Goal: Information Seeking & Learning: Learn about a topic

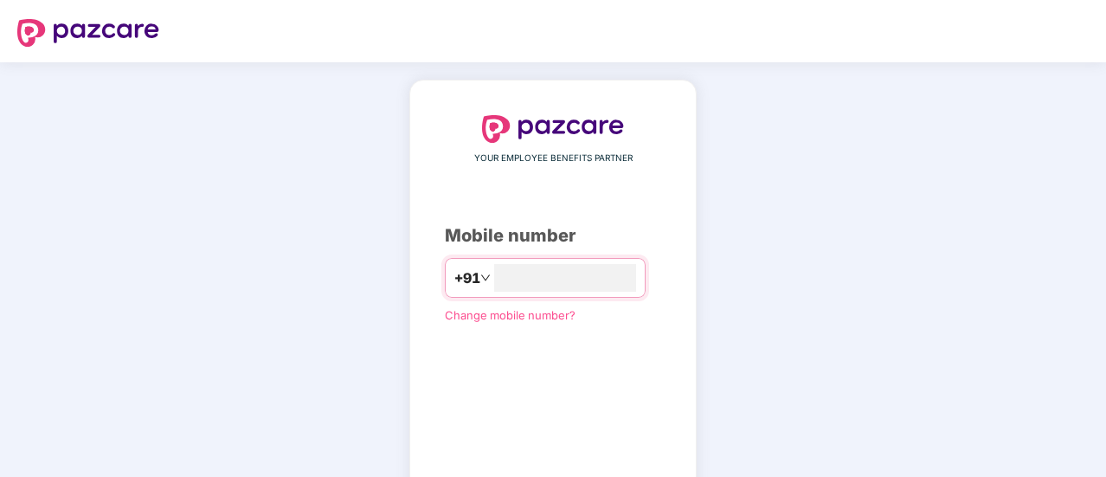
type input "**********"
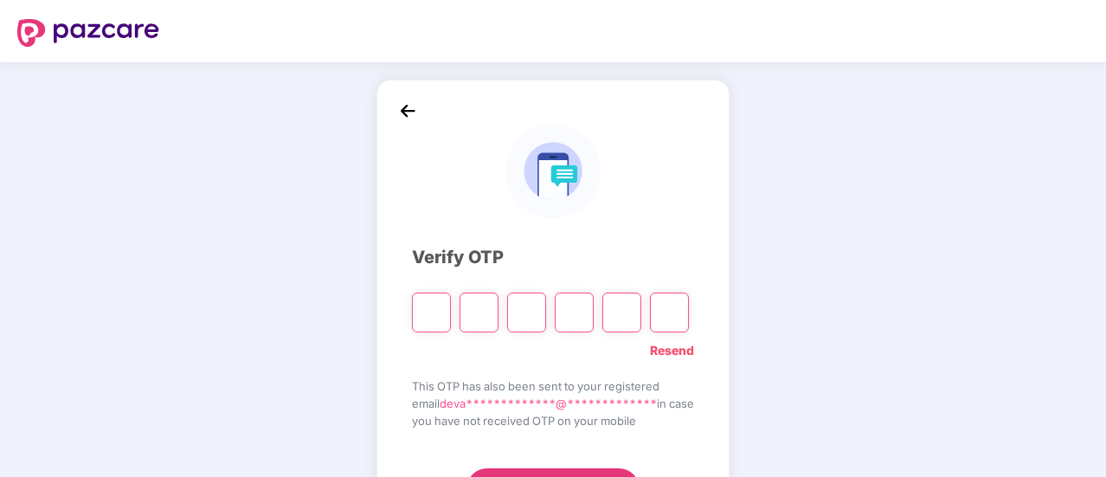
type input "*"
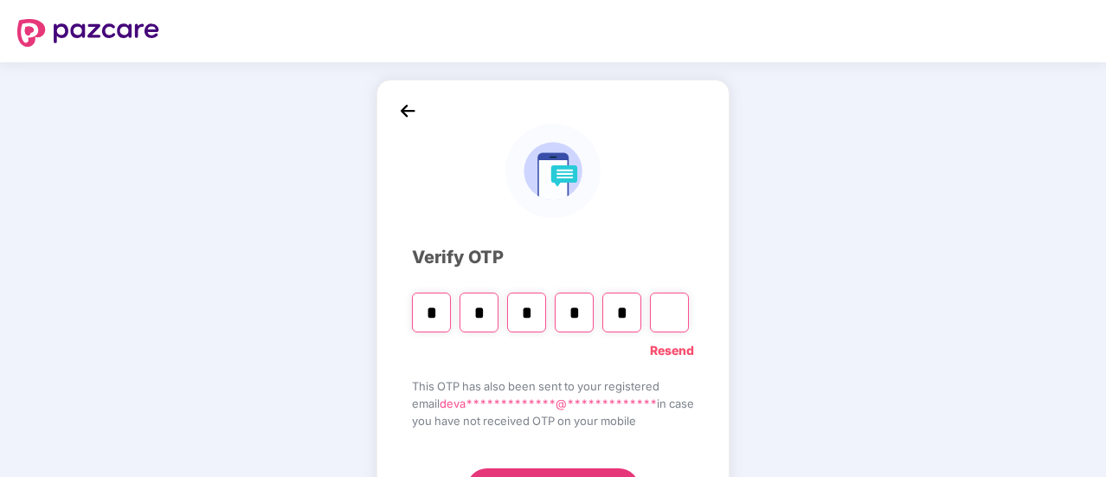
type input "*"
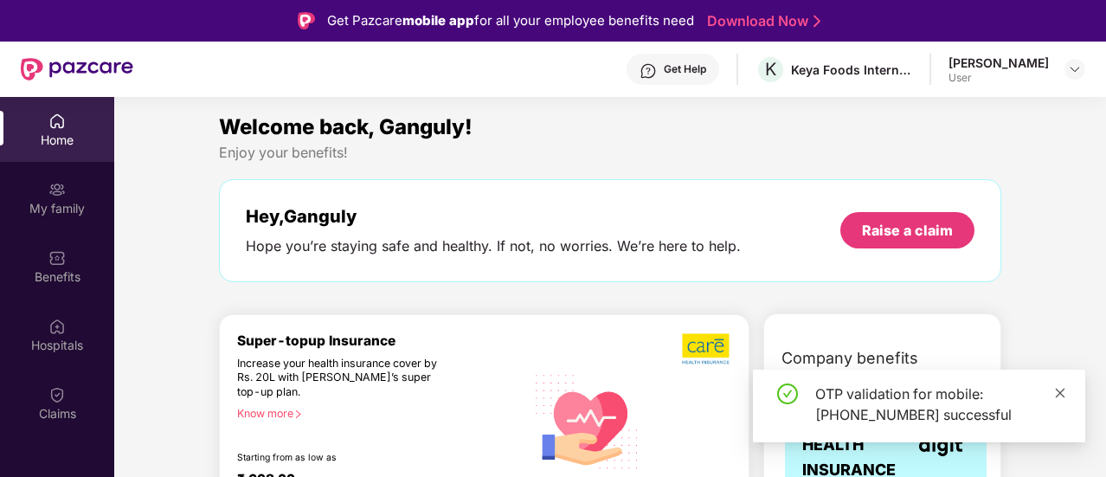
click at [1062, 391] on icon "close" at bounding box center [1060, 393] width 12 height 12
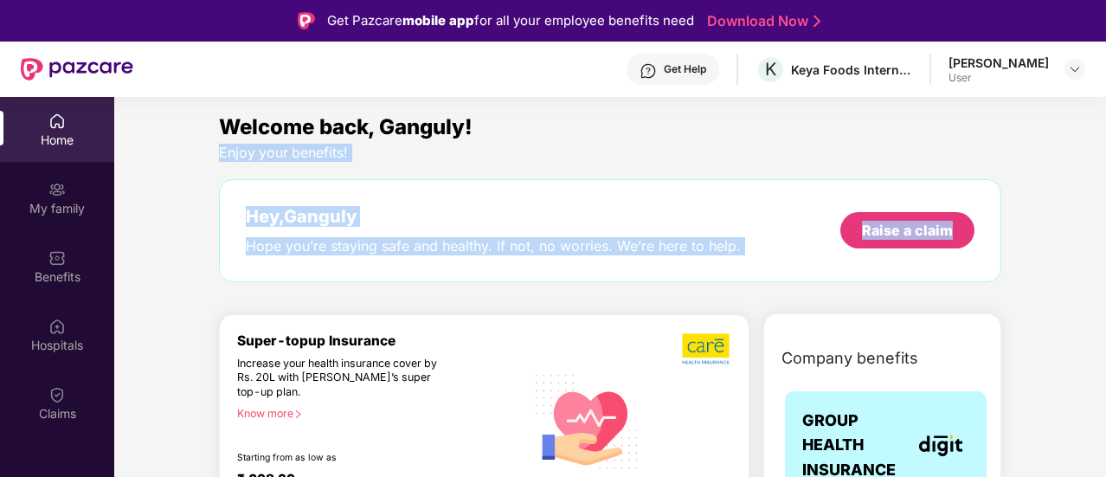
drag, startPoint x: 1102, startPoint y: 131, endPoint x: 1106, endPoint y: 173, distance: 42.5
click at [1105, 173] on html "Get Pazcare mobile app for all your employee benefits need Download Now Get Hel…" at bounding box center [553, 238] width 1106 height 477
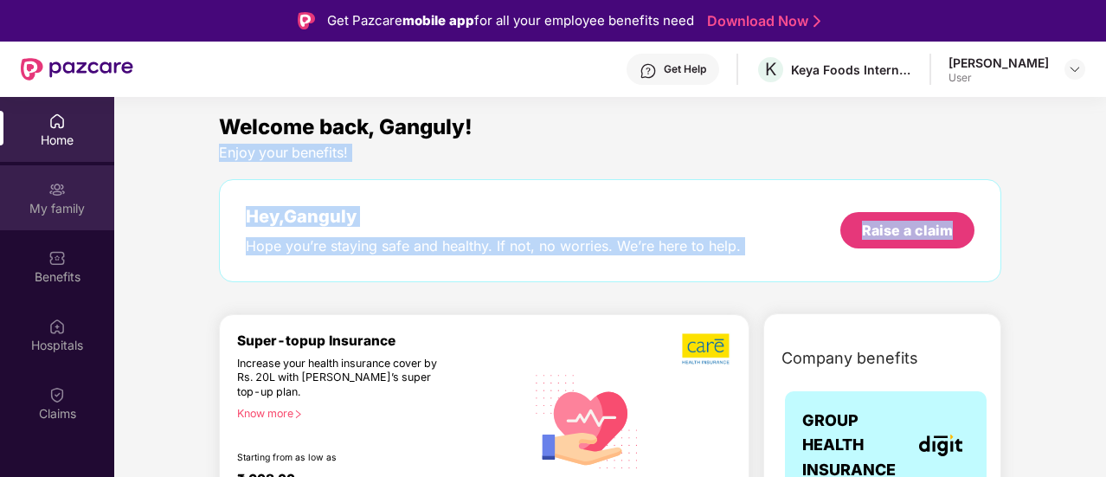
click at [60, 196] on img at bounding box center [56, 189] width 17 height 17
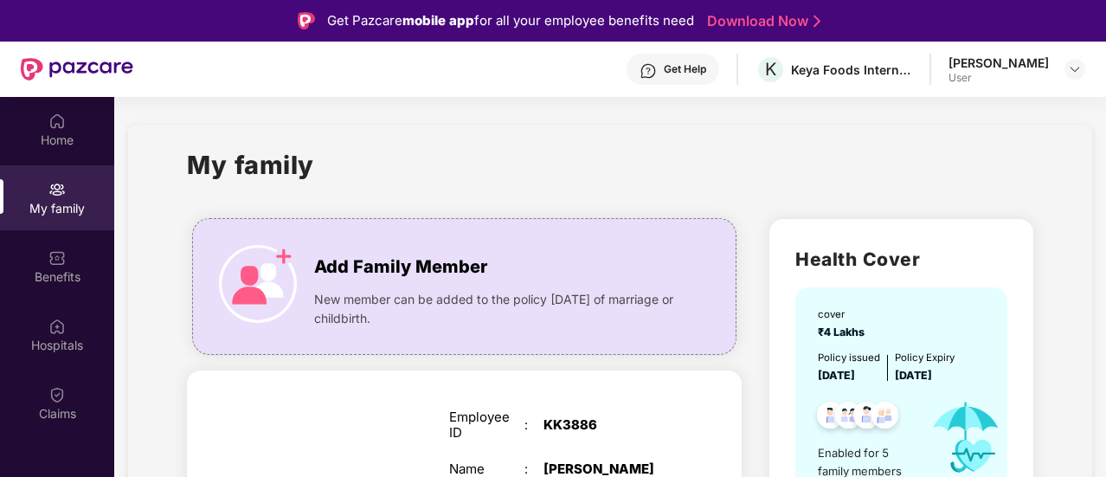
click at [941, 167] on div "My family" at bounding box center [609, 175] width 845 height 60
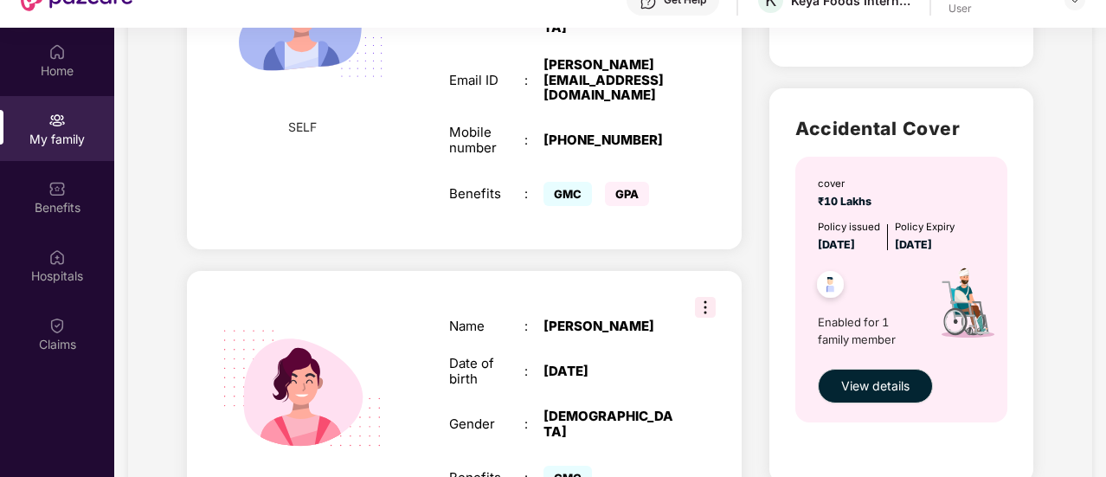
scroll to position [427, 0]
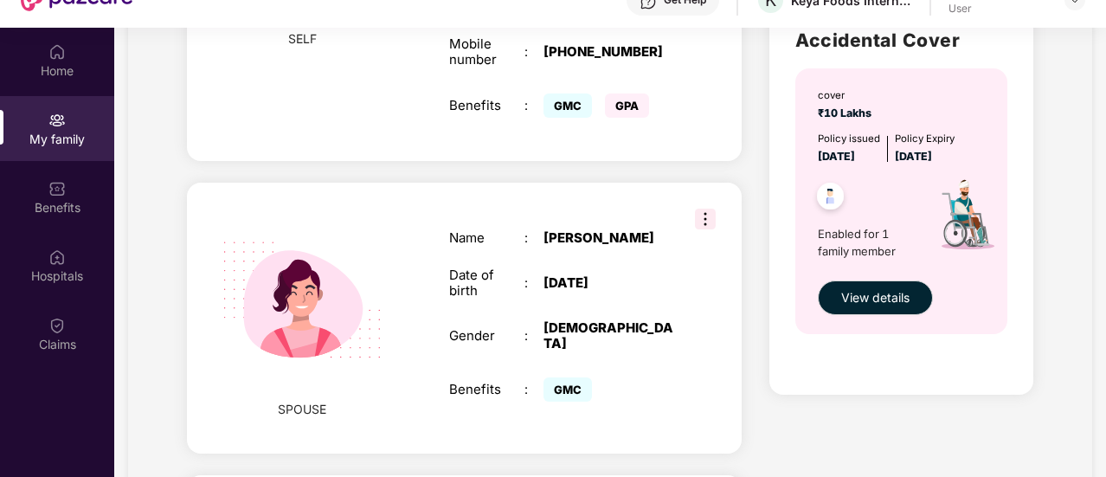
scroll to position [566, 0]
click at [888, 293] on span "View details" at bounding box center [875, 297] width 68 height 19
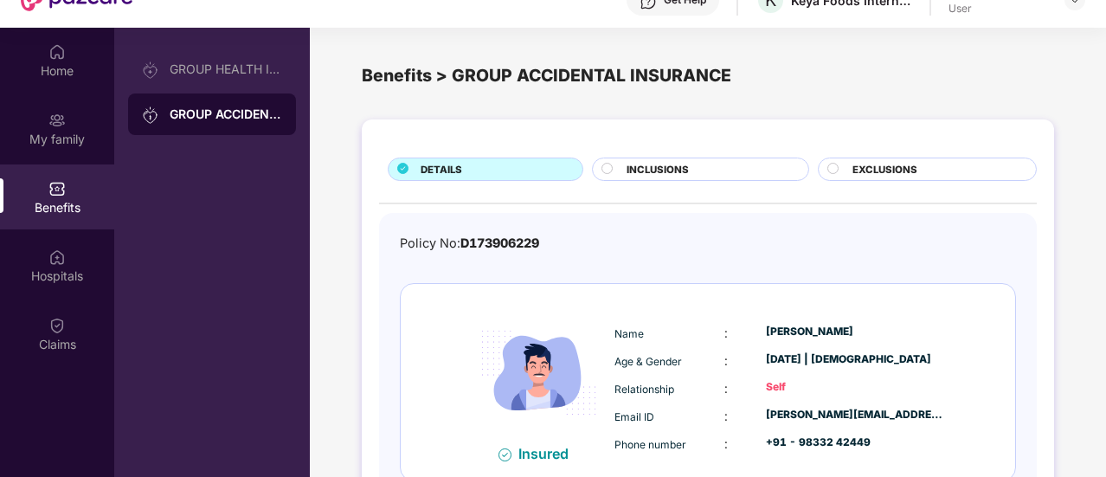
click at [1076, 186] on div "DETAILS INCLUSIONS EXCLUSIONS Policy No: D173906229 Insured Name : [PERSON_NAME…" at bounding box center [708, 350] width 796 height 478
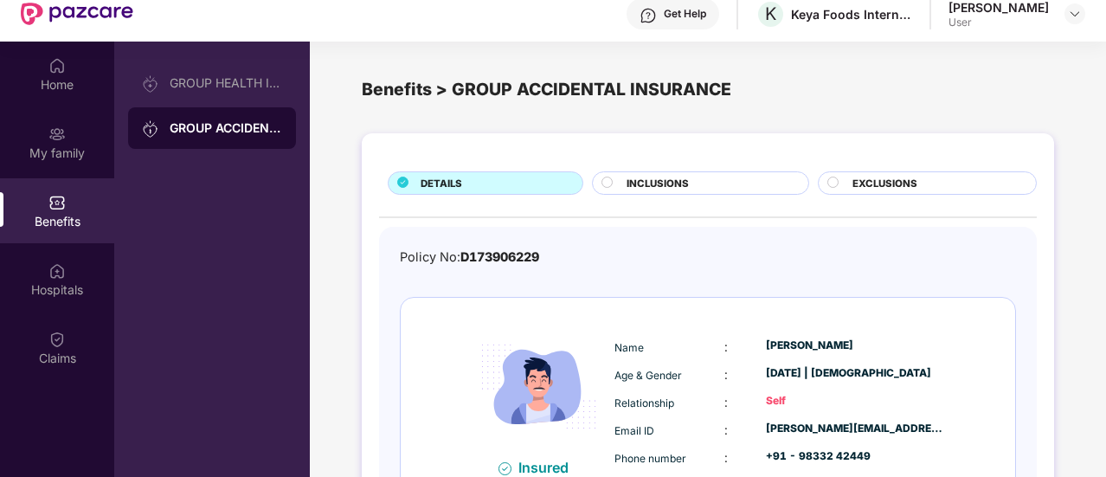
scroll to position [28, 0]
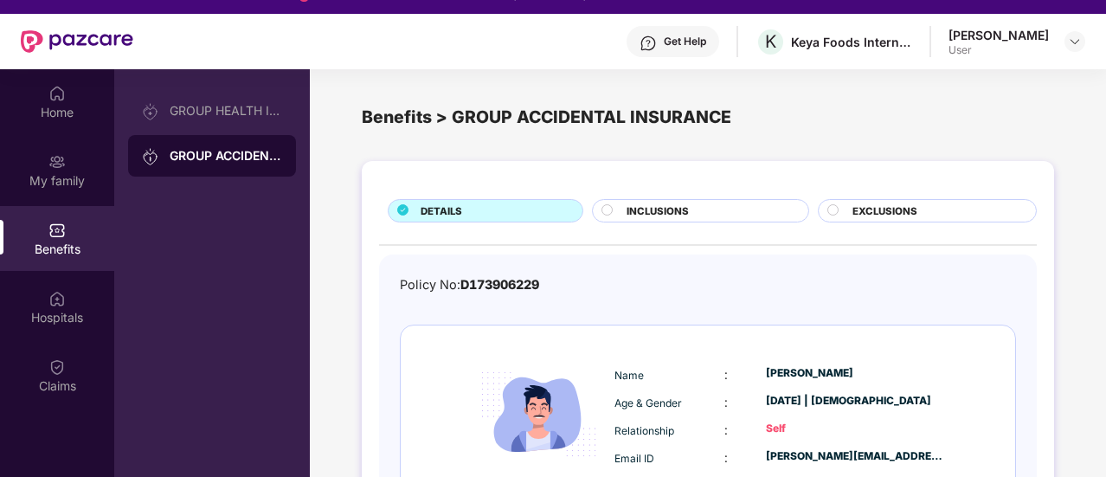
click at [57, 234] on img at bounding box center [56, 229] width 17 height 17
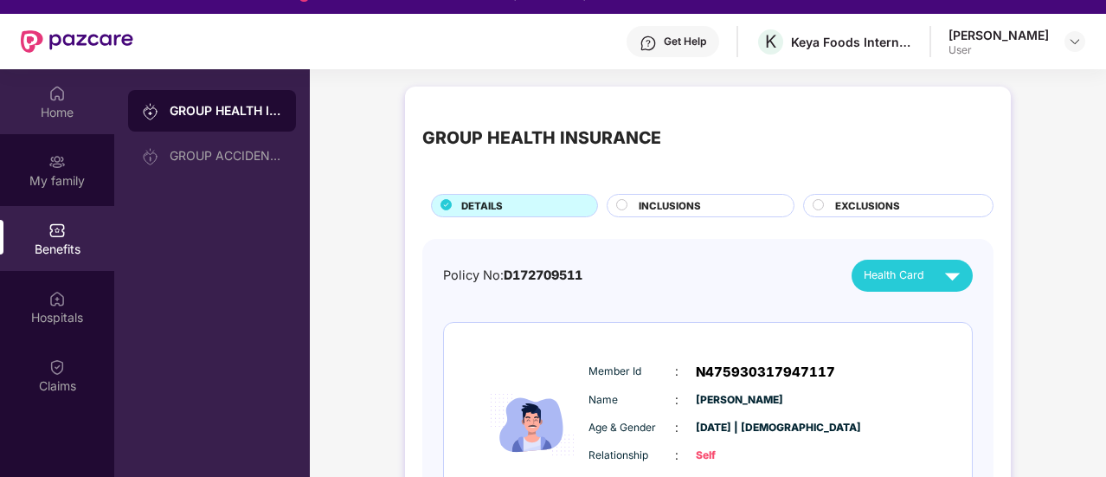
click at [67, 110] on div "Home" at bounding box center [57, 112] width 114 height 17
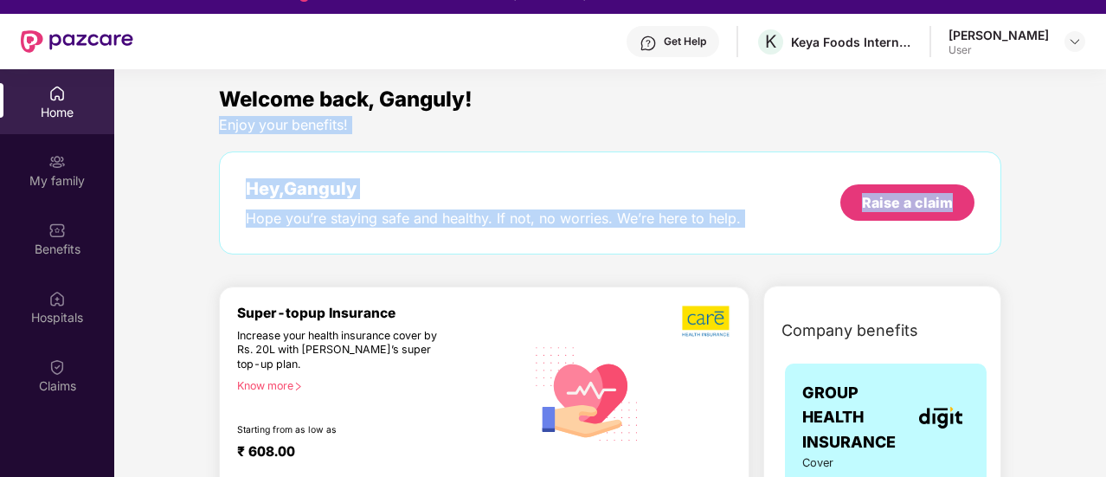
drag, startPoint x: 1103, startPoint y: 101, endPoint x: 1091, endPoint y: 170, distance: 70.3
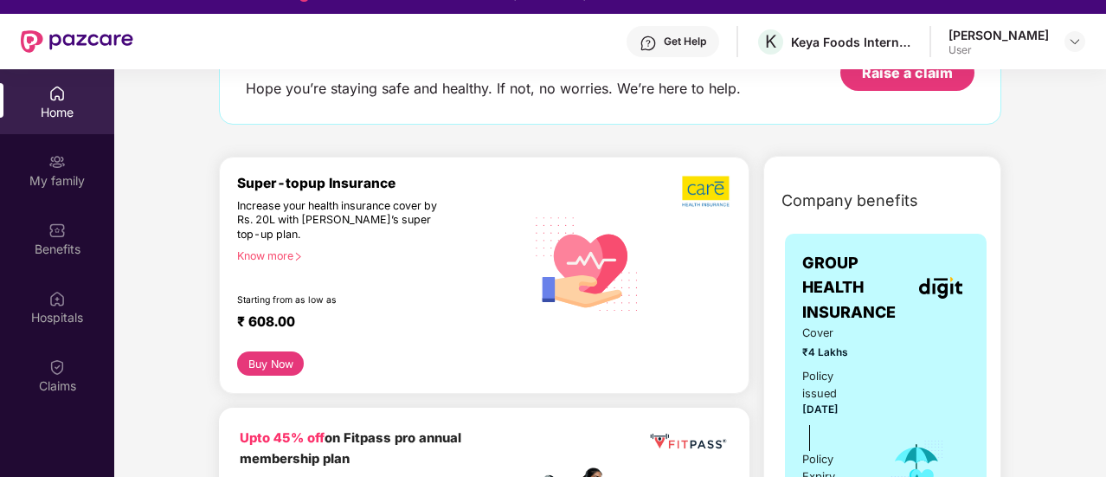
scroll to position [0, 0]
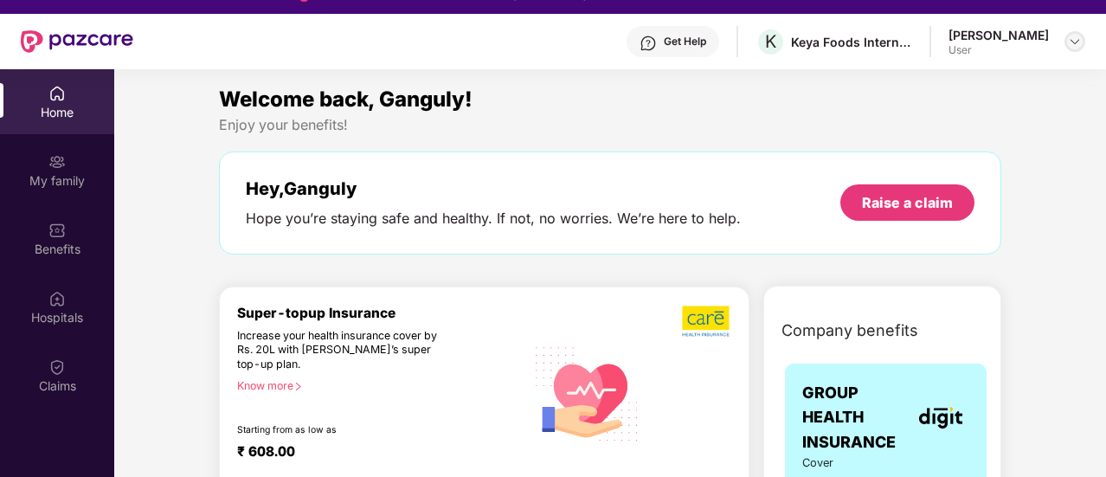
click at [1078, 42] on img at bounding box center [1075, 42] width 14 height 14
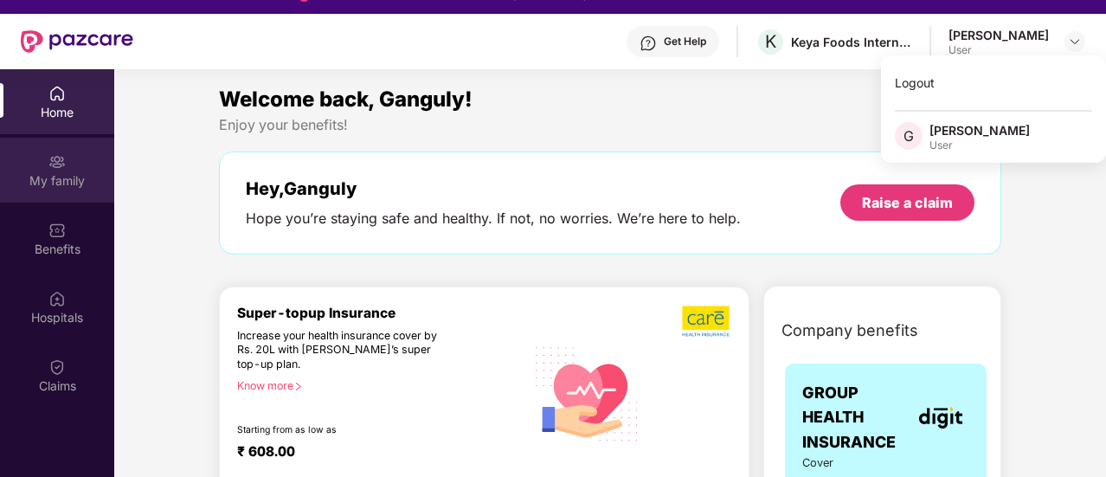
click at [62, 164] on img at bounding box center [56, 161] width 17 height 17
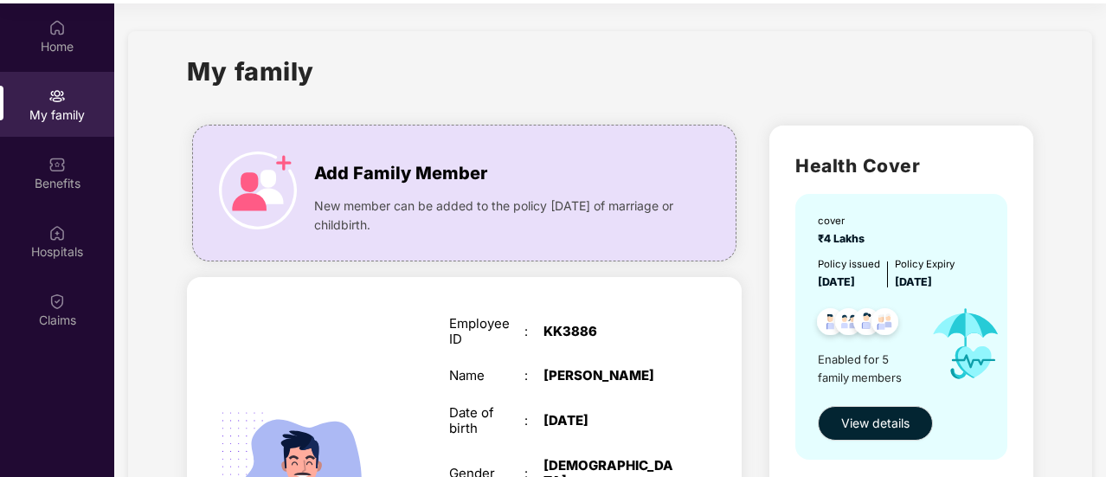
scroll to position [97, 0]
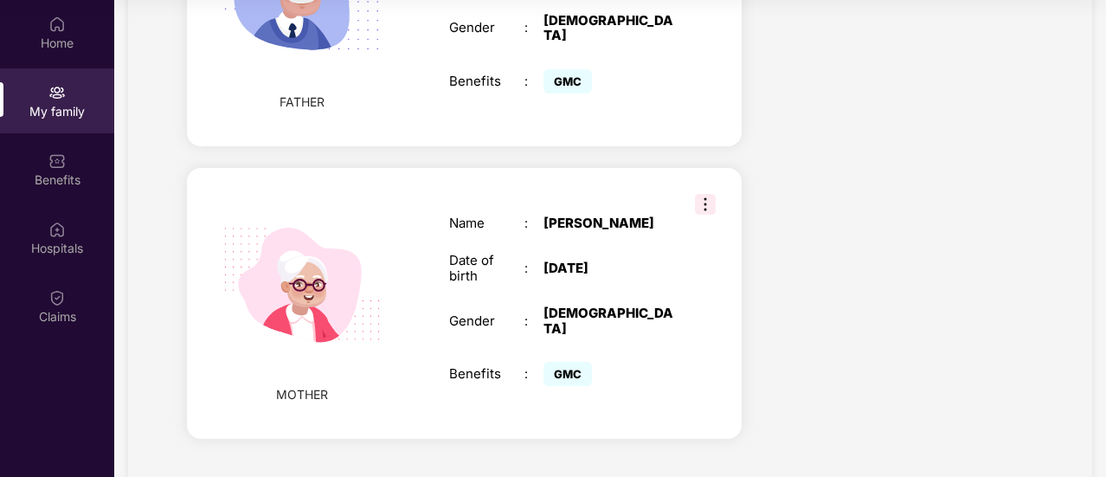
scroll to position [1431, 0]
click at [83, 173] on div "Benefits" at bounding box center [57, 179] width 114 height 17
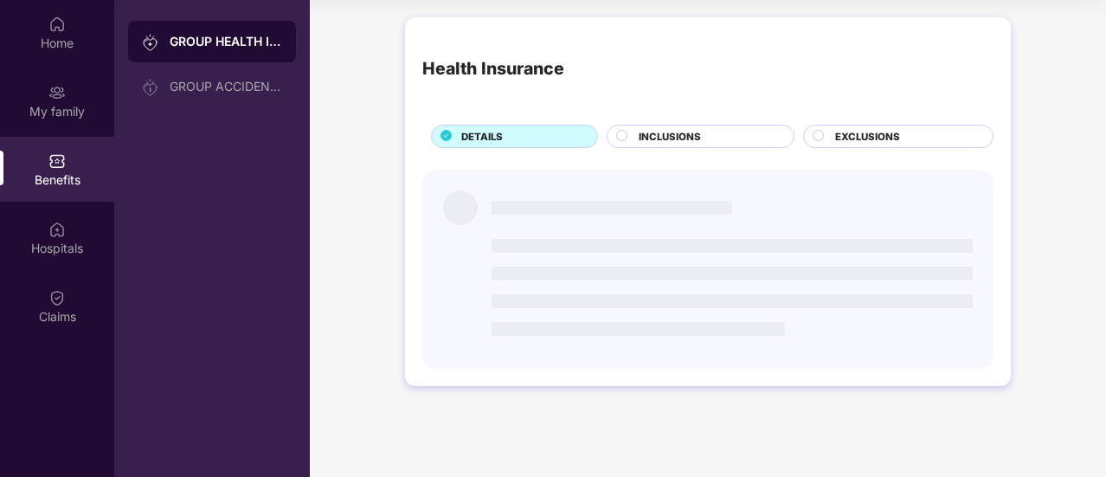
scroll to position [0, 0]
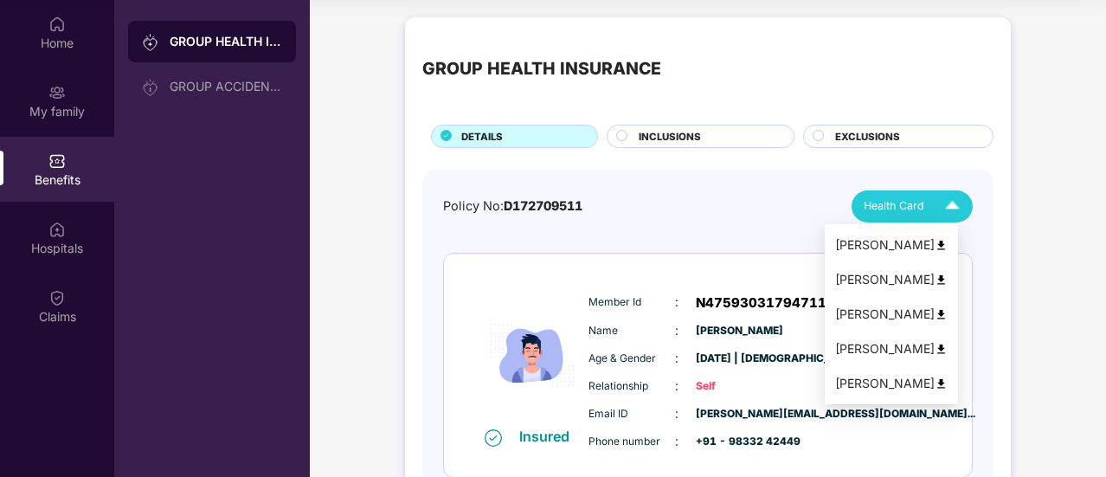
click at [940, 214] on img at bounding box center [952, 206] width 30 height 30
click at [947, 346] on img at bounding box center [940, 349] width 13 height 13
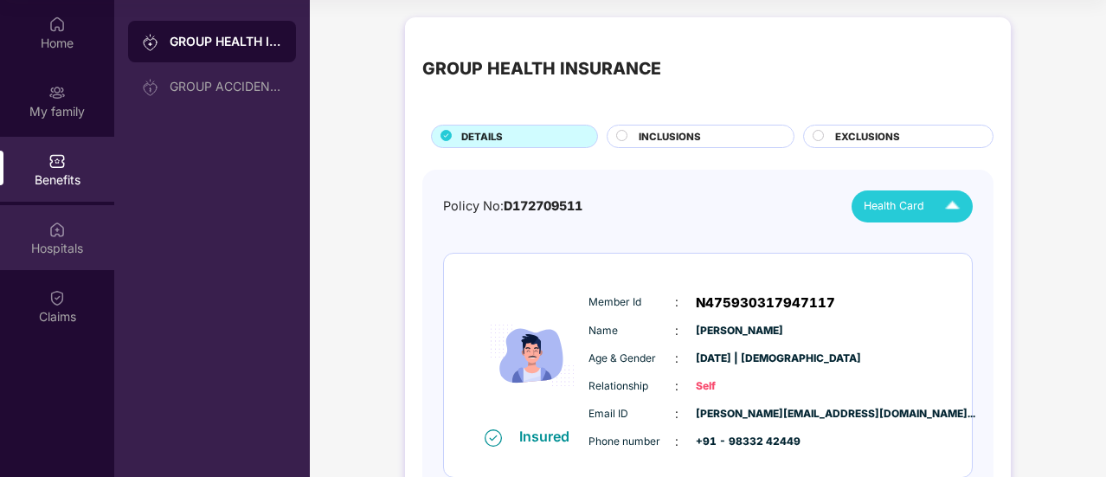
click at [79, 238] on div "Hospitals" at bounding box center [57, 237] width 114 height 65
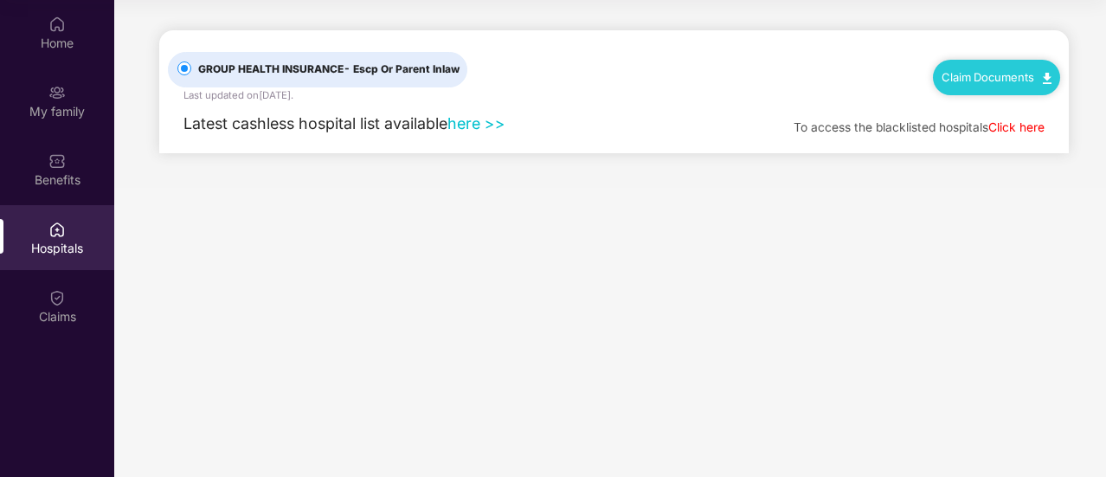
click at [472, 124] on link "here >>" at bounding box center [476, 123] width 58 height 18
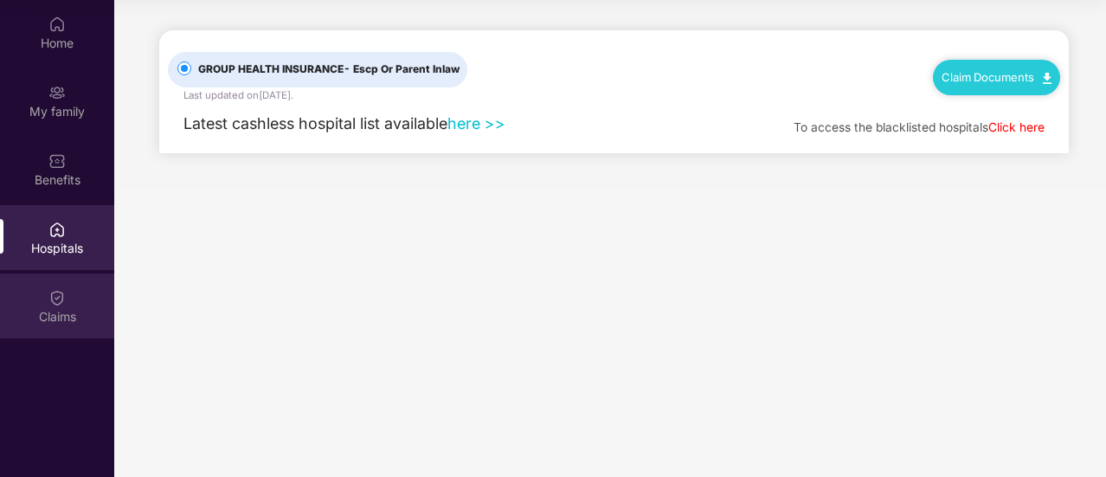
click at [67, 311] on div "Claims" at bounding box center [57, 316] width 114 height 17
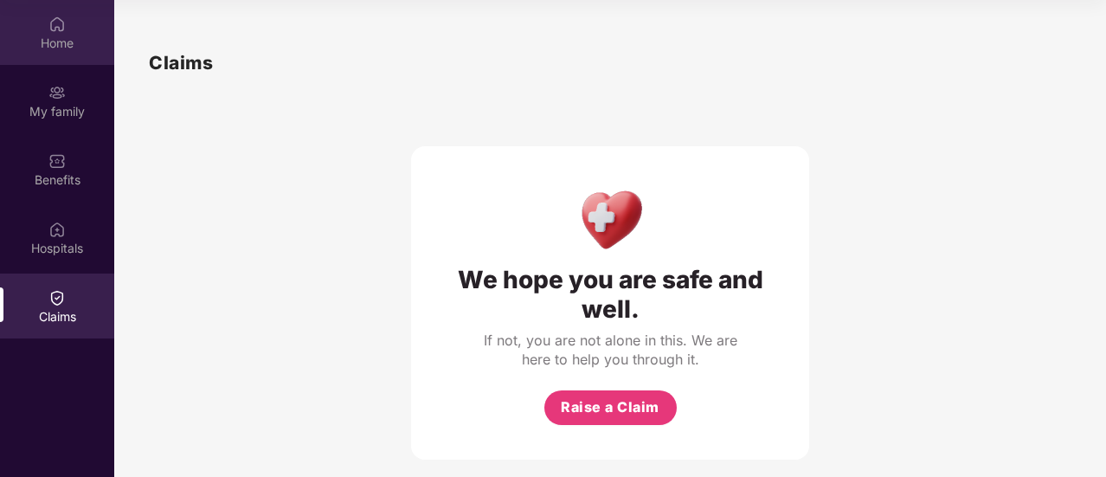
click at [60, 31] on img at bounding box center [56, 24] width 17 height 17
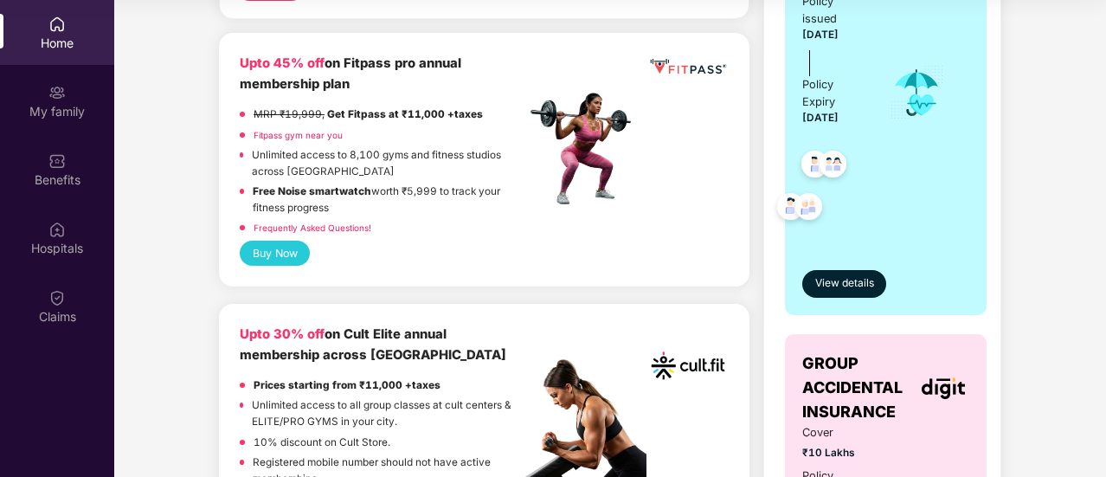
scroll to position [415, 0]
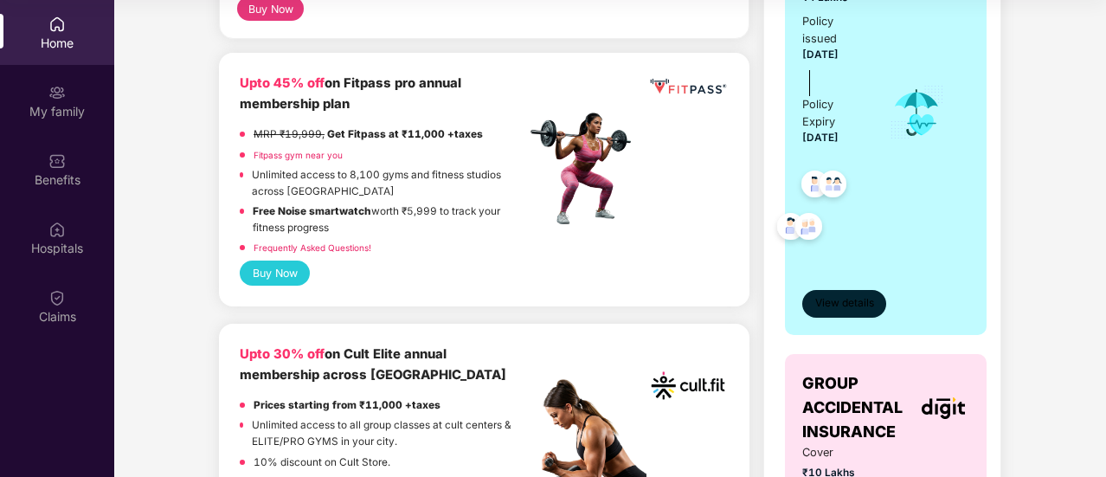
click at [841, 307] on span "View details" at bounding box center [844, 303] width 59 height 16
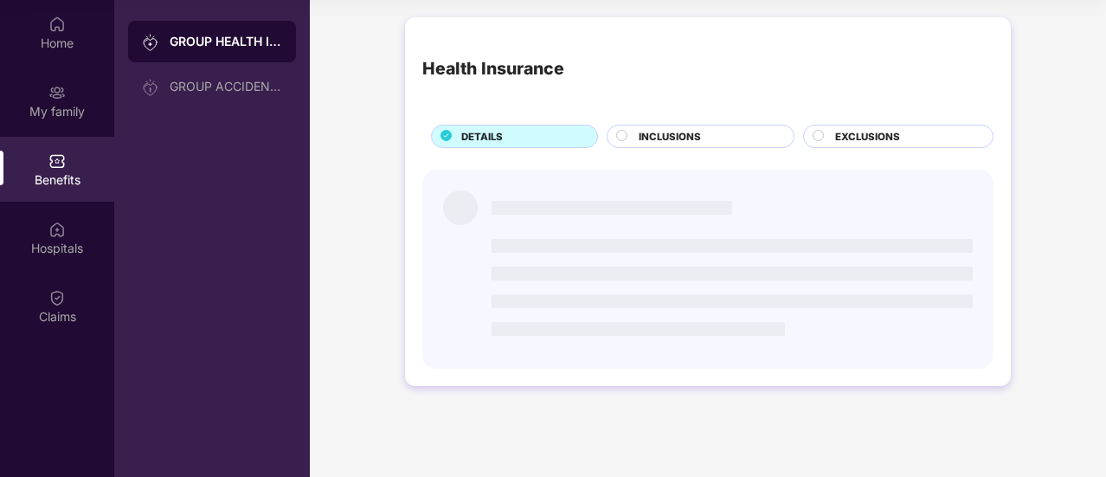
scroll to position [0, 0]
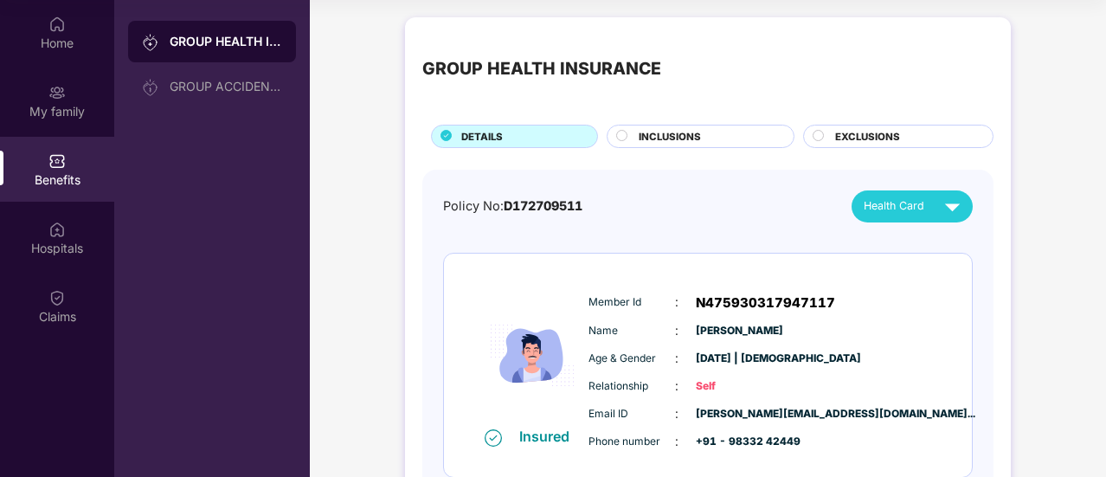
click at [941, 217] on img at bounding box center [952, 206] width 30 height 30
click at [846, 138] on span "EXCLUSIONS" at bounding box center [867, 137] width 65 height 16
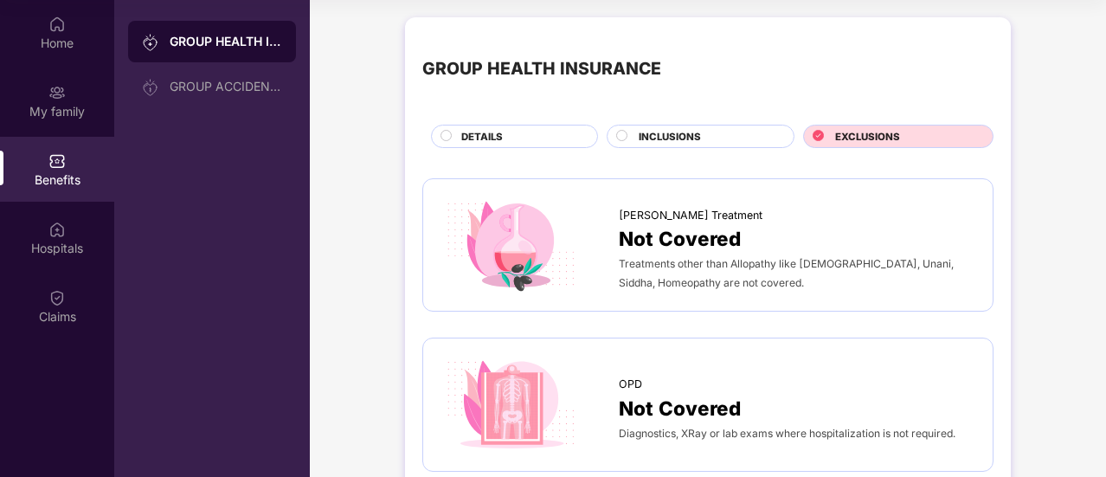
click at [678, 136] on span "INCLUSIONS" at bounding box center [669, 137] width 62 height 16
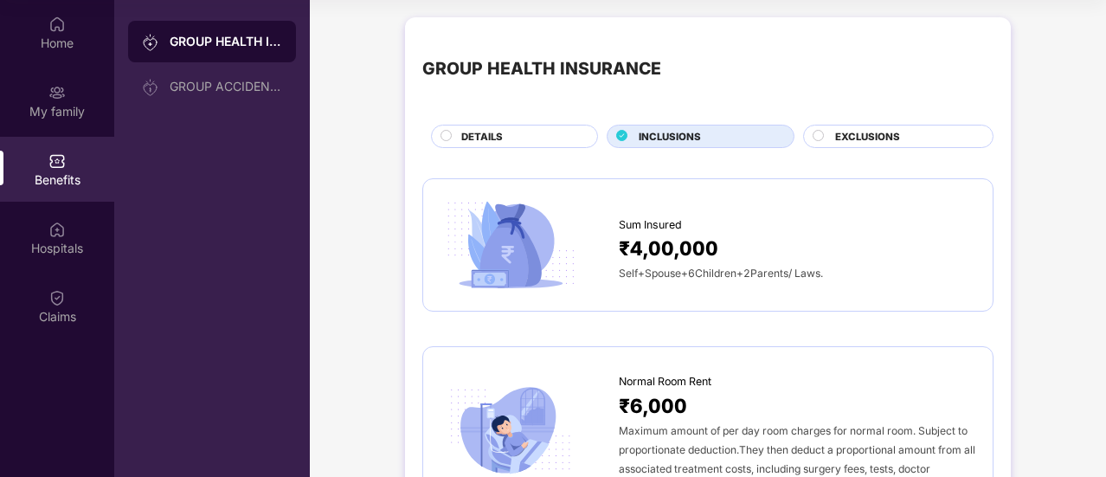
drag, startPoint x: 1102, startPoint y: 75, endPoint x: 1102, endPoint y: 94, distance: 19.0
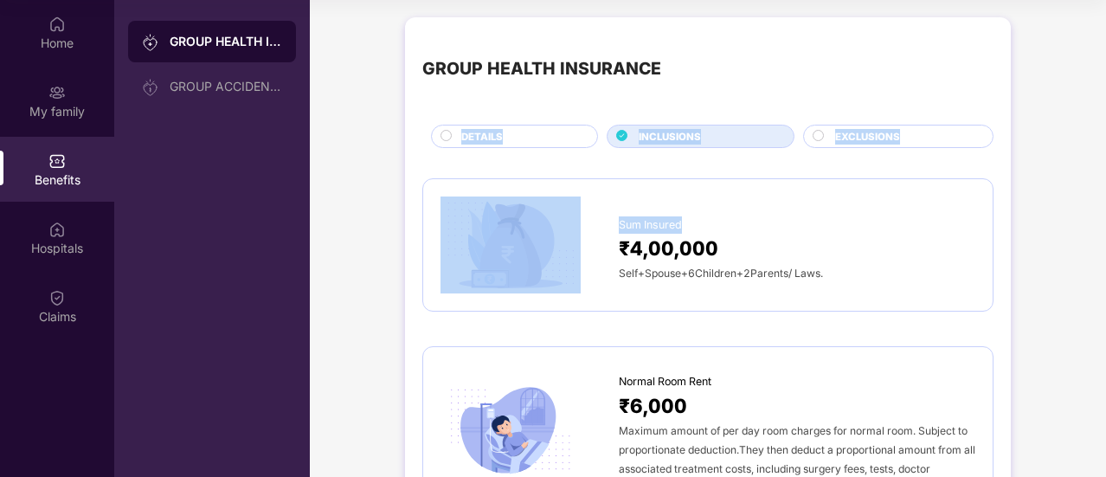
drag, startPoint x: 1102, startPoint y: 64, endPoint x: 1104, endPoint y: 172, distance: 108.2
click at [1104, 172] on div "Home My family Benefits Hospitals Claims GROUP HEALTH INSURANCE GROUP ACCIDENTA…" at bounding box center [553, 238] width 1106 height 477
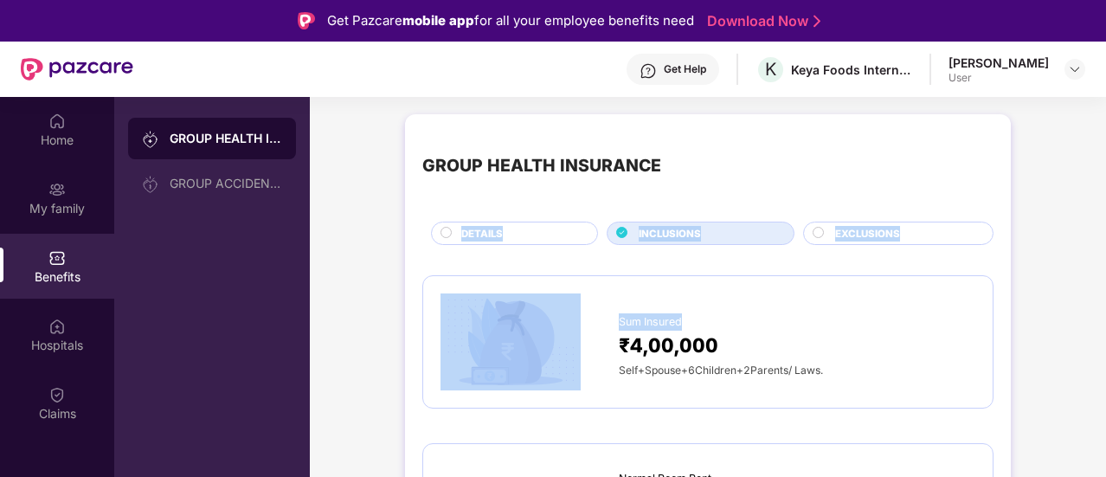
drag, startPoint x: 1103, startPoint y: 144, endPoint x: 1102, endPoint y: 281, distance: 137.6
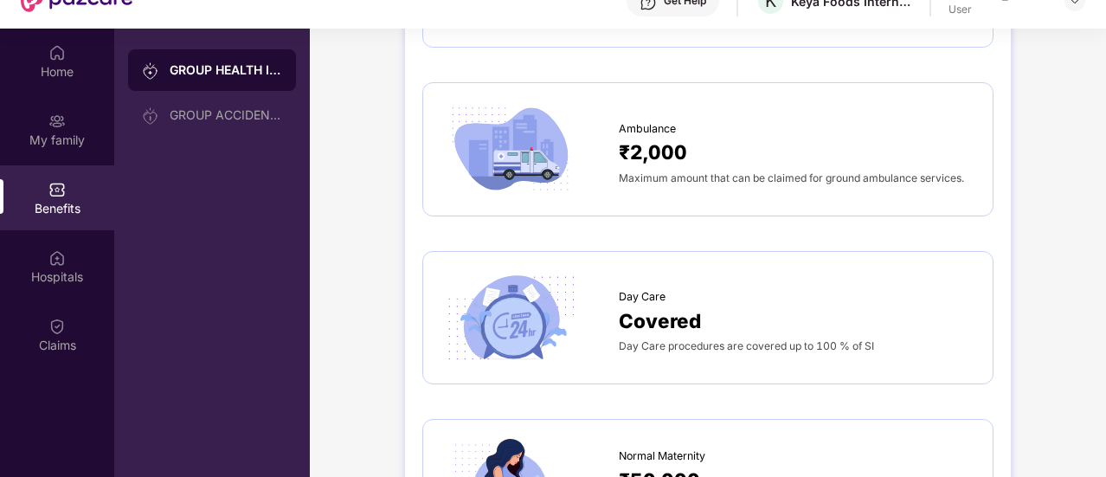
scroll to position [97, 0]
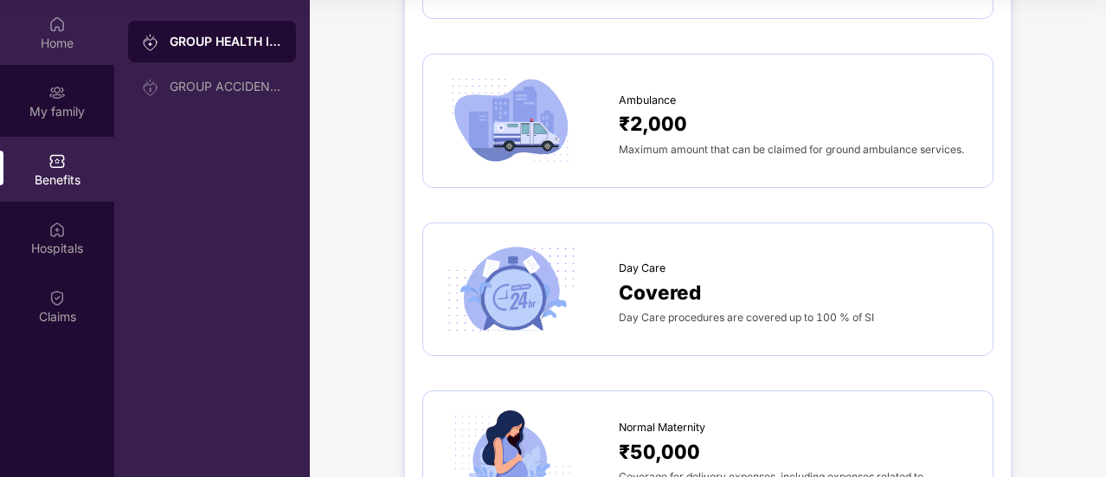
click at [35, 38] on div "Home" at bounding box center [57, 43] width 114 height 17
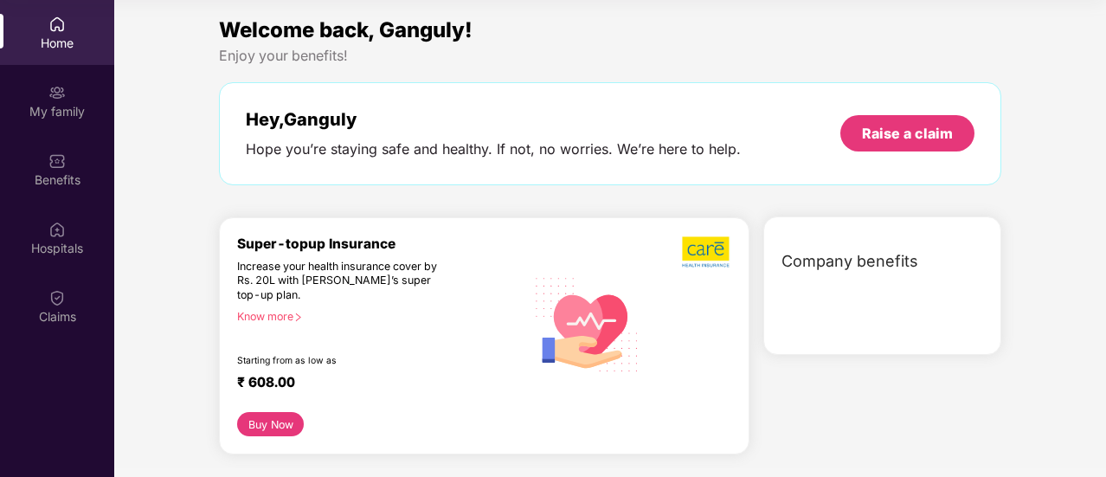
scroll to position [0, 0]
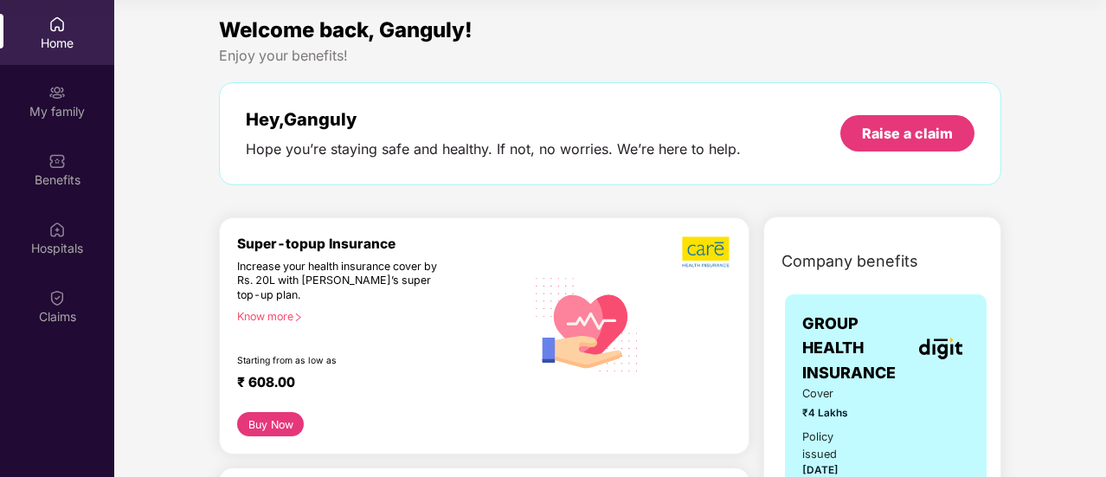
click at [465, 186] on div "Welcome back, Ganguly! Enjoy your benefits! Hey, Ganguly Hope you’re staying sa…" at bounding box center [610, 108] width 796 height 189
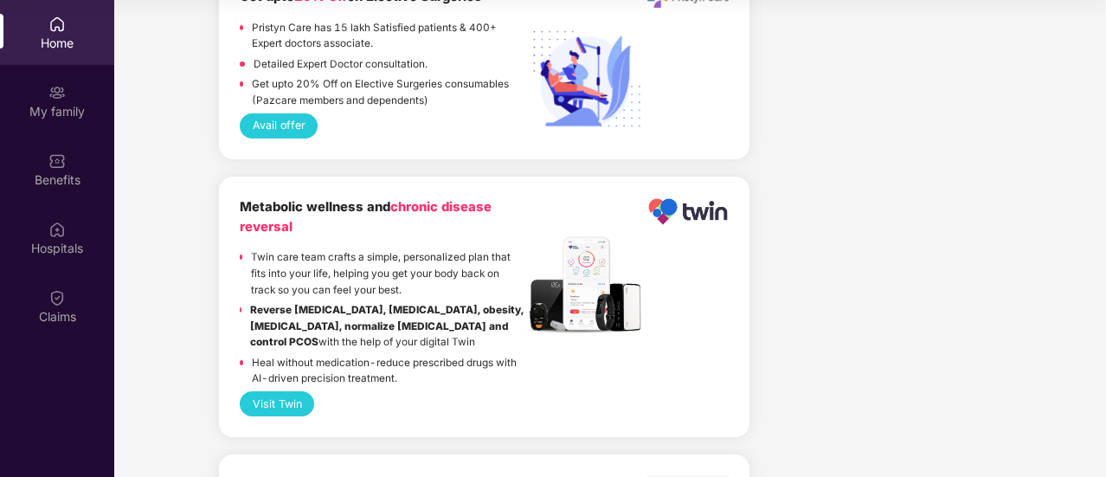
scroll to position [4003, 0]
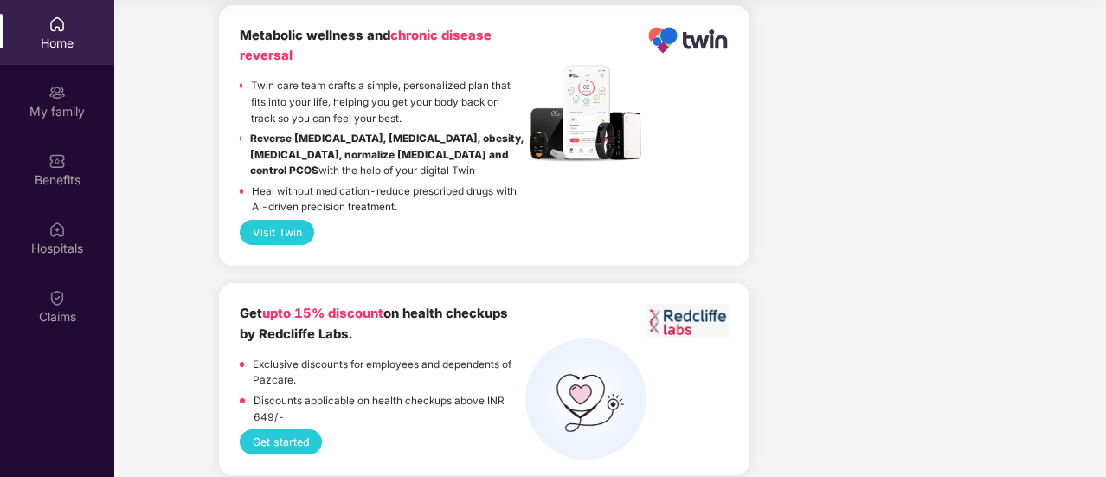
click at [271, 429] on button "Get started" at bounding box center [281, 441] width 82 height 25
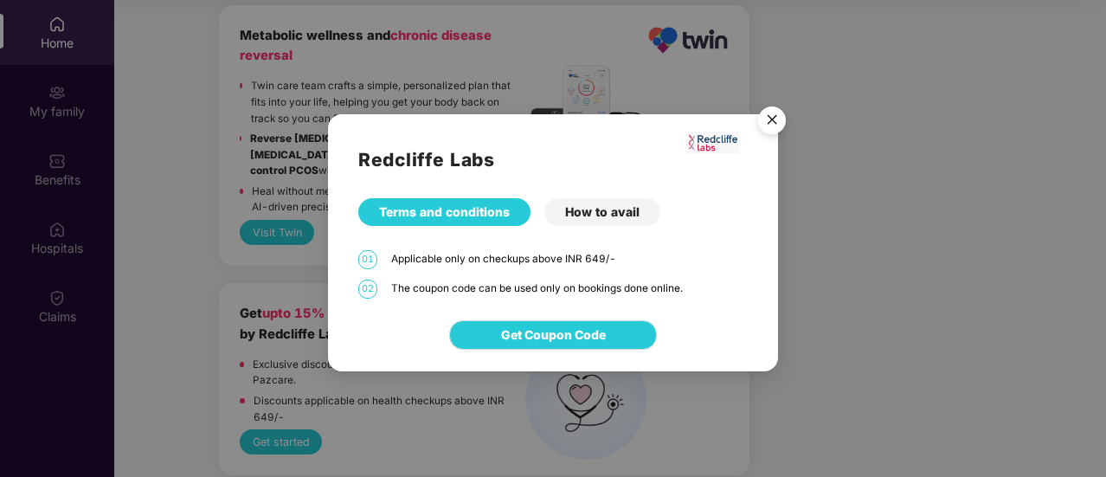
click at [775, 120] on img "Close" at bounding box center [771, 123] width 48 height 48
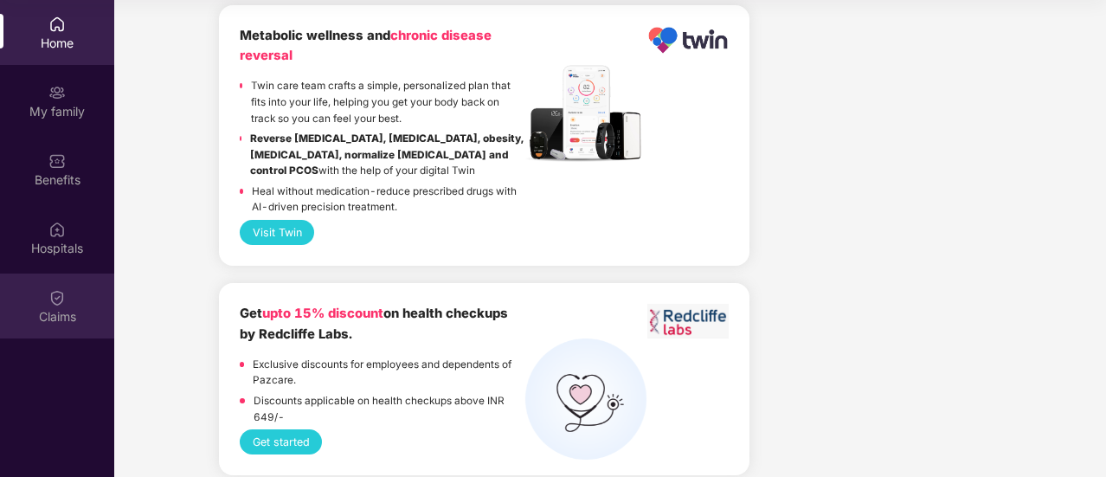
click at [57, 308] on div "Claims" at bounding box center [57, 316] width 114 height 17
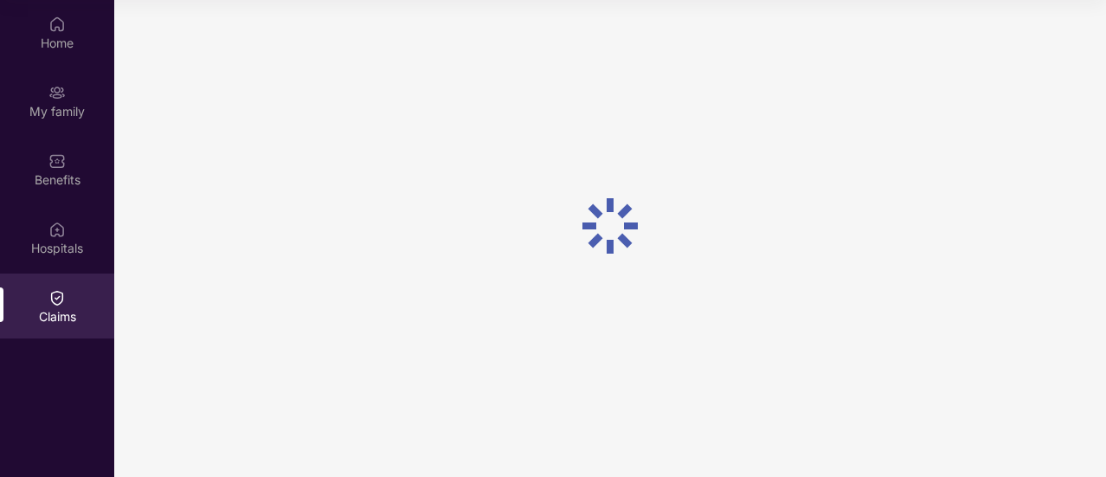
scroll to position [0, 0]
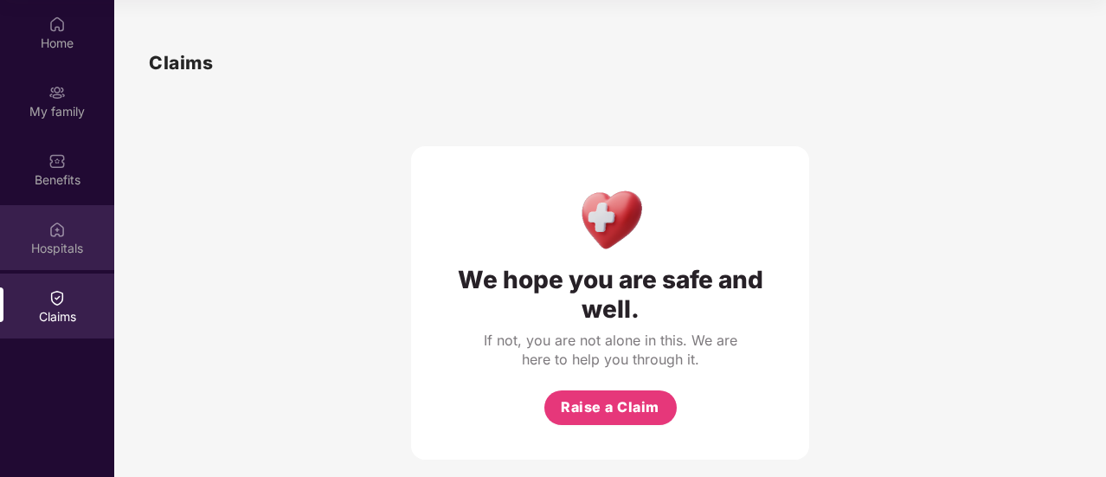
click at [52, 262] on div "Hospitals" at bounding box center [57, 237] width 114 height 65
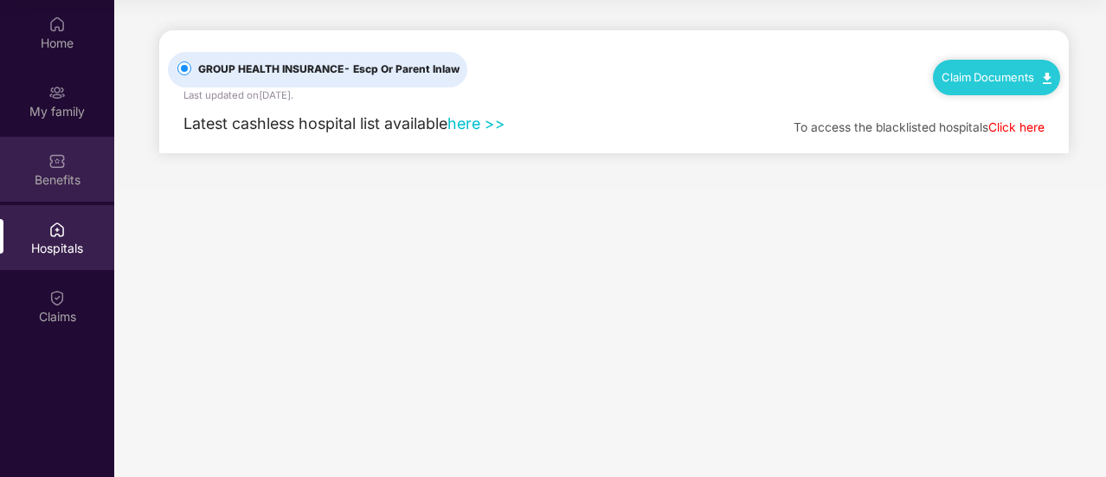
click at [50, 189] on div "Benefits" at bounding box center [57, 169] width 114 height 65
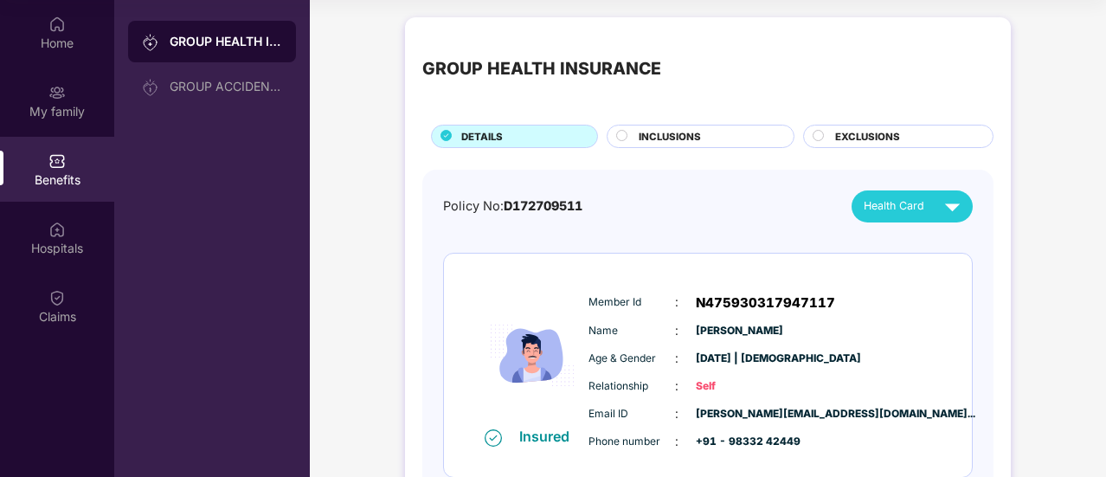
click at [696, 386] on span "Self" at bounding box center [739, 386] width 87 height 16
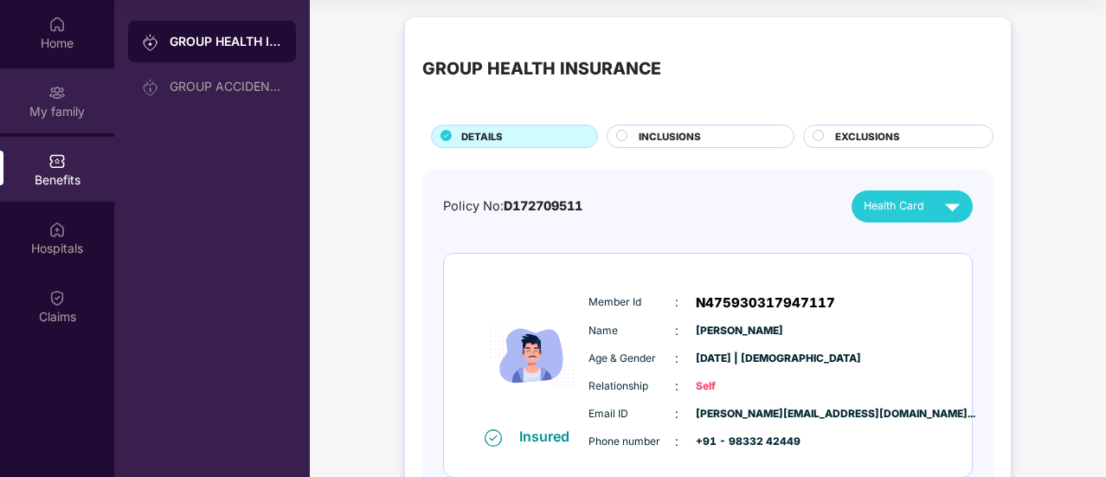
click at [38, 121] on div "My family" at bounding box center [57, 100] width 114 height 65
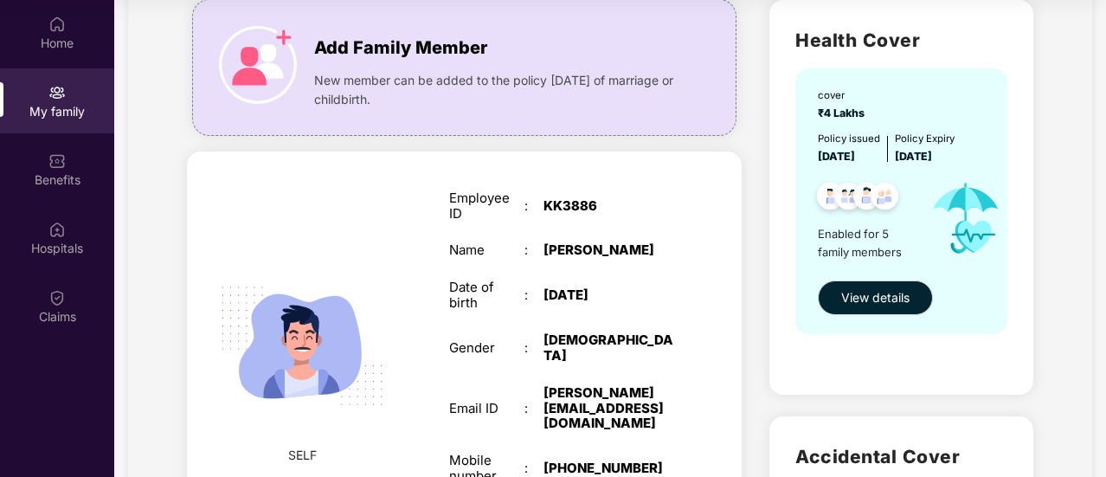
scroll to position [118, 0]
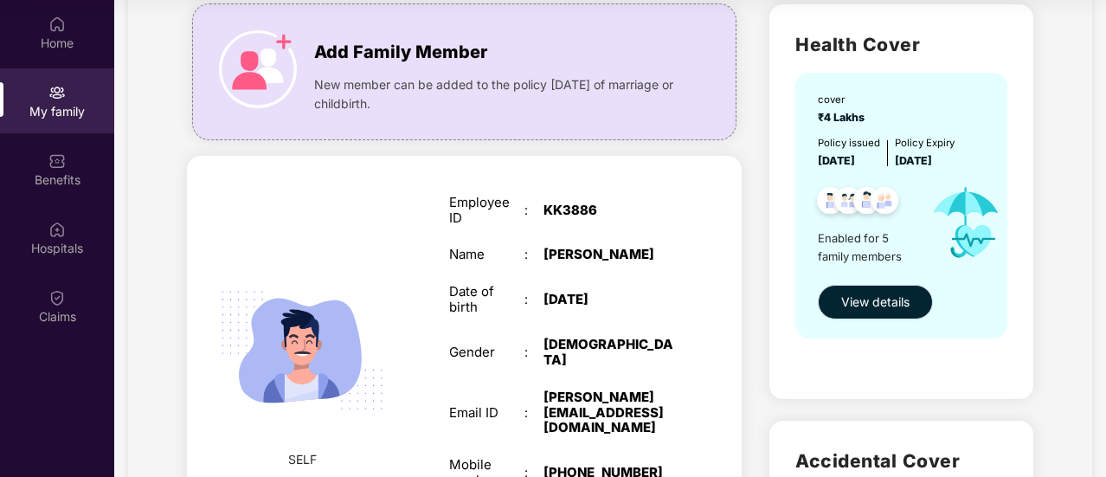
click at [876, 302] on span "View details" at bounding box center [875, 301] width 68 height 19
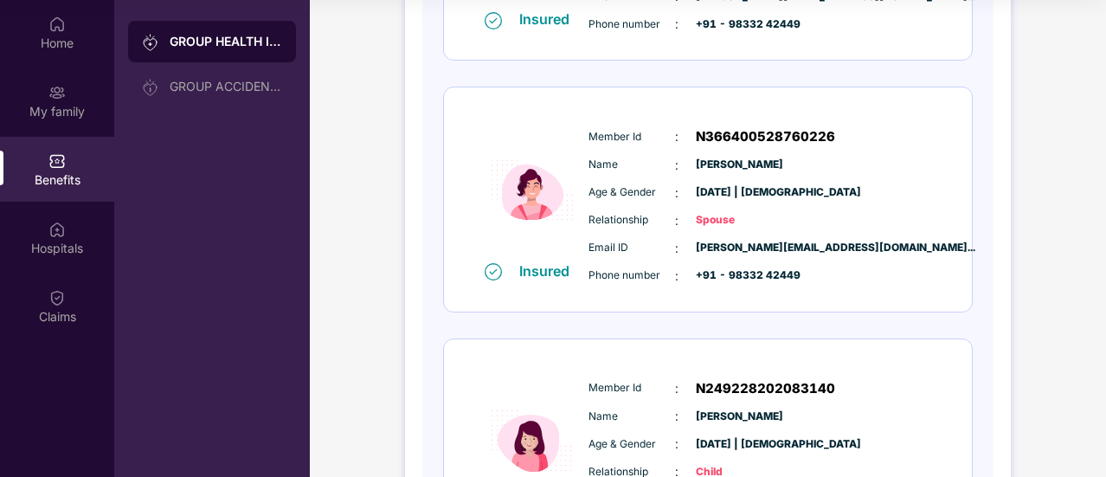
scroll to position [0, 0]
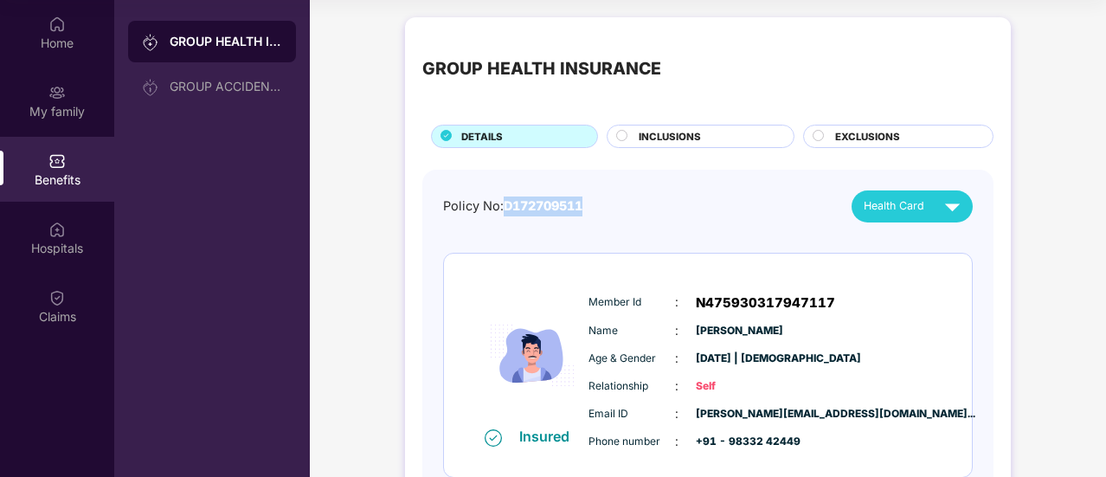
drag, startPoint x: 500, startPoint y: 202, endPoint x: 608, endPoint y: 207, distance: 108.3
click at [608, 207] on div "Policy No: D172709511 Health Card" at bounding box center [707, 206] width 529 height 32
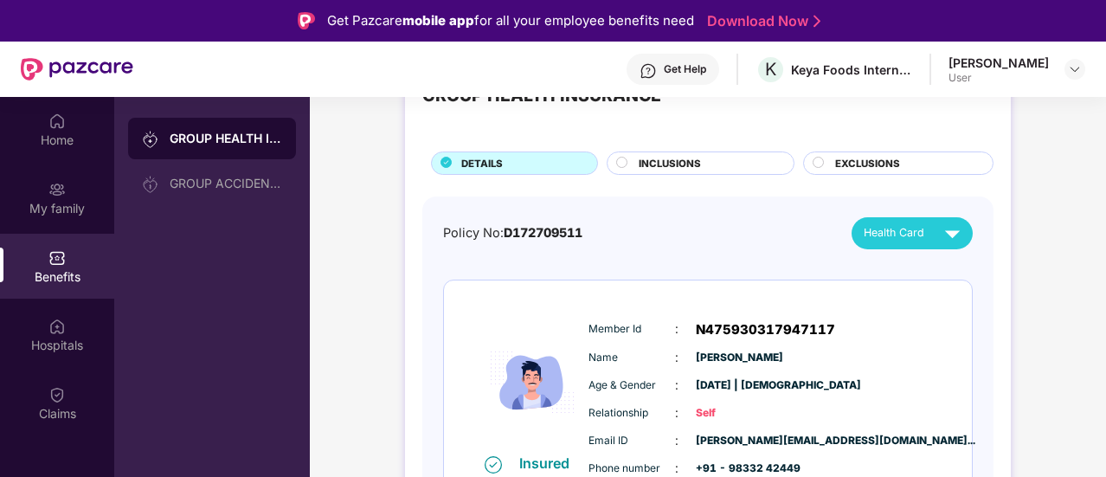
scroll to position [69, 0]
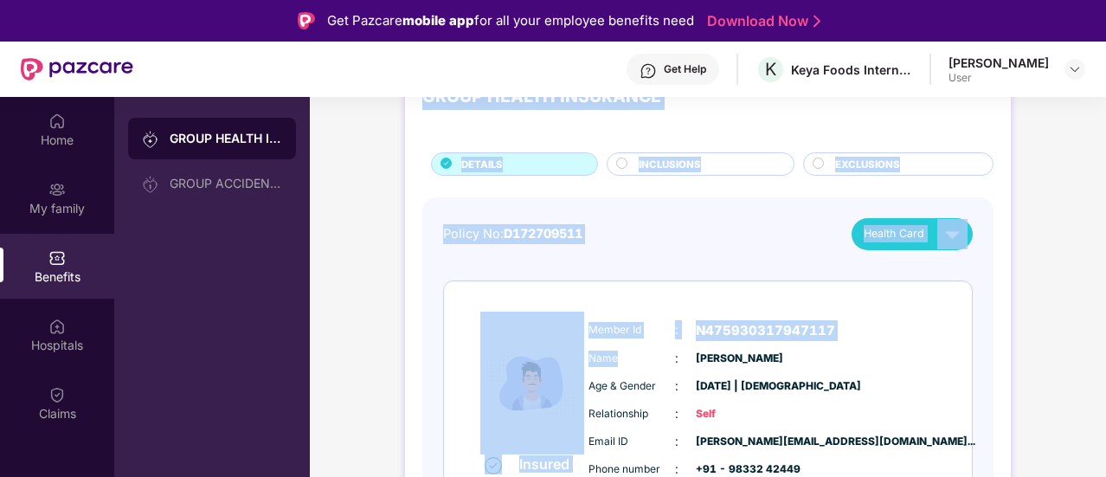
drag, startPoint x: 382, startPoint y: 127, endPoint x: 666, endPoint y: 361, distance: 367.5
drag, startPoint x: 625, startPoint y: 235, endPoint x: 588, endPoint y: 249, distance: 38.9
click at [635, 244] on div "Policy No: D172709511 Health Card" at bounding box center [707, 234] width 529 height 32
